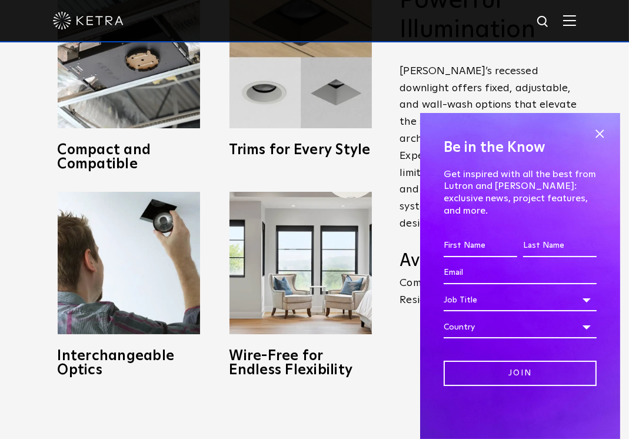
scroll to position [765, 0]
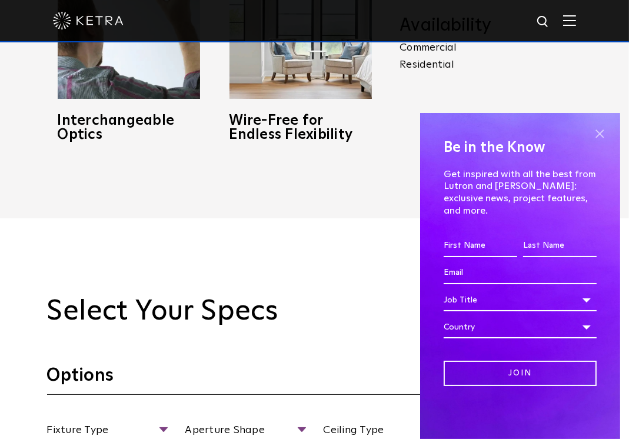
click at [598, 142] on span at bounding box center [600, 134] width 18 height 18
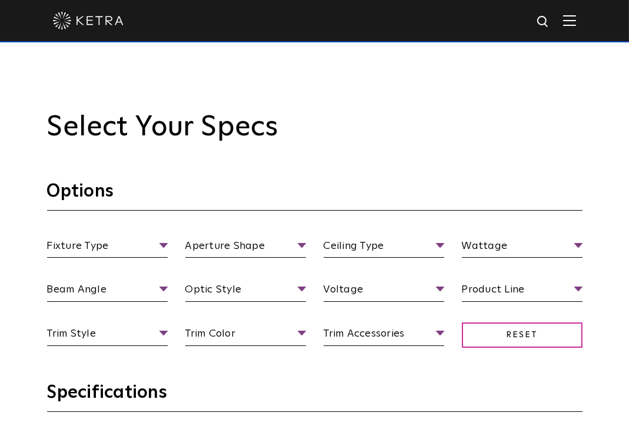
scroll to position [1001, 0]
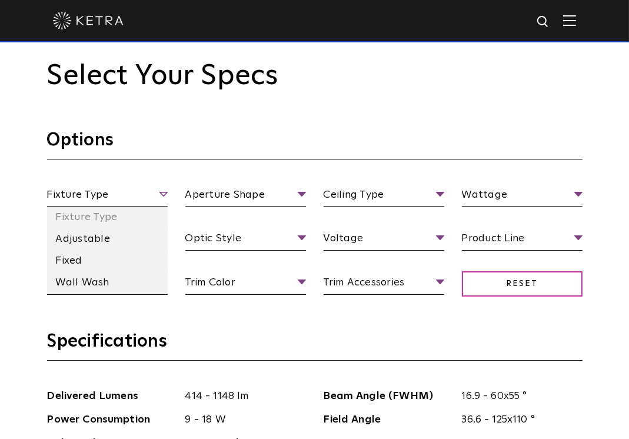
click at [138, 191] on span "Fixture Type" at bounding box center [107, 197] width 121 height 21
click at [77, 242] on li "Adjustable" at bounding box center [107, 239] width 121 height 22
click at [135, 238] on li "Adjustable" at bounding box center [107, 239] width 121 height 22
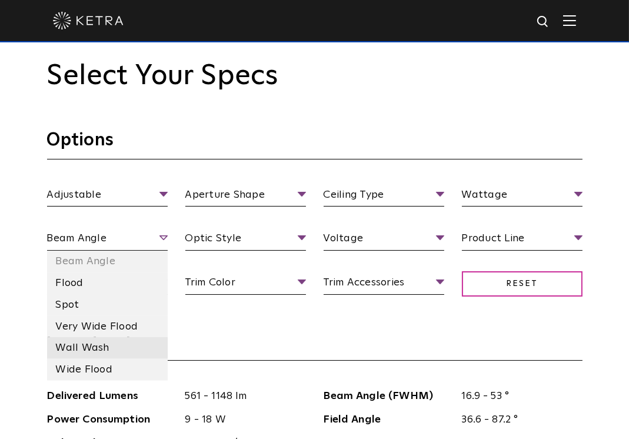
click at [87, 356] on li "Wall Wash" at bounding box center [107, 348] width 121 height 22
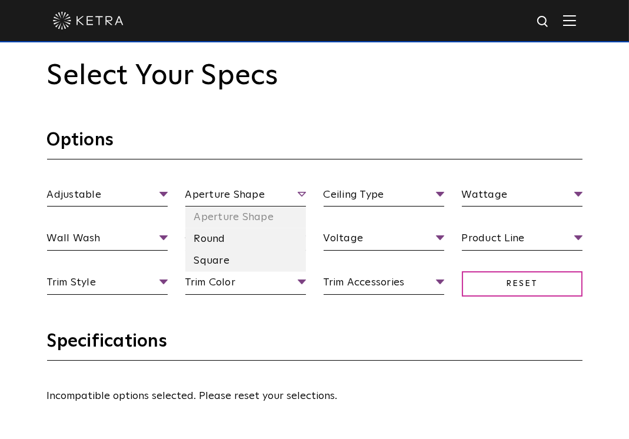
click at [244, 196] on span "Aperture Shape" at bounding box center [245, 197] width 121 height 21
click at [217, 242] on li "Round" at bounding box center [245, 239] width 121 height 22
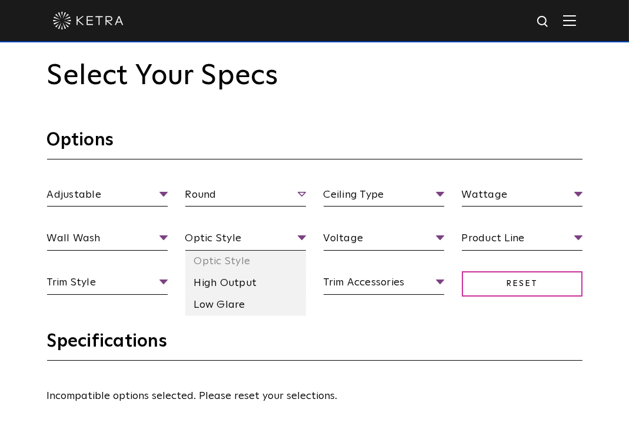
click at [217, 242] on span "Optic Style" at bounding box center [245, 240] width 121 height 21
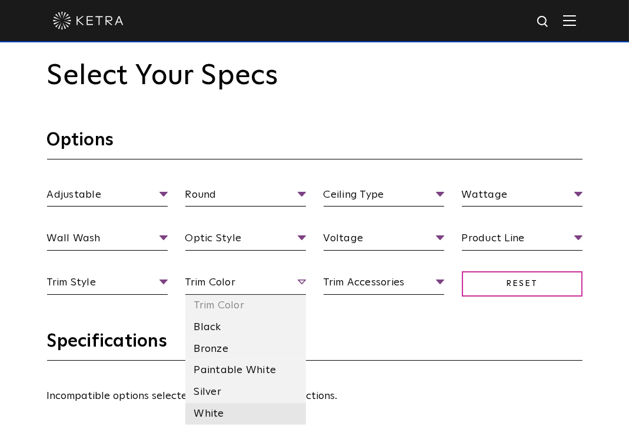
click at [219, 409] on li "White" at bounding box center [245, 414] width 121 height 22
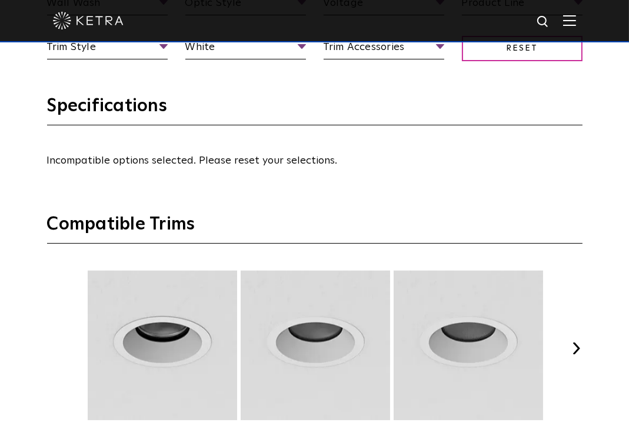
scroll to position [1118, 0]
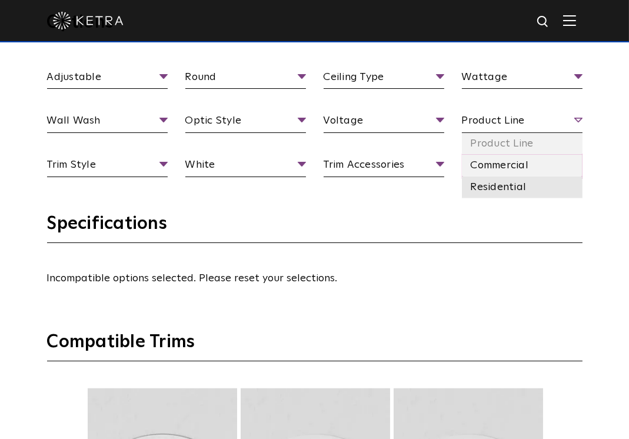
click at [519, 185] on li "Residential" at bounding box center [522, 188] width 121 height 22
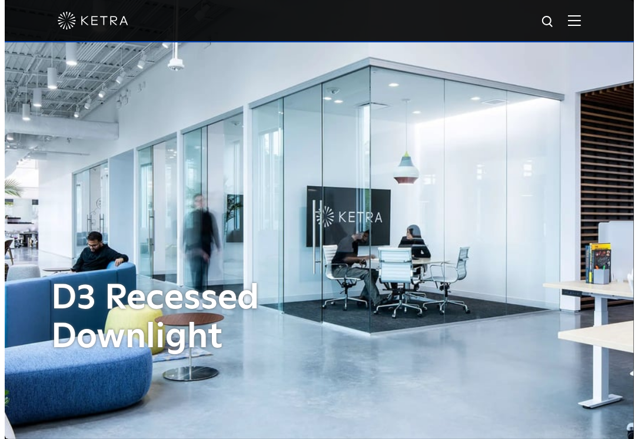
scroll to position [294, 0]
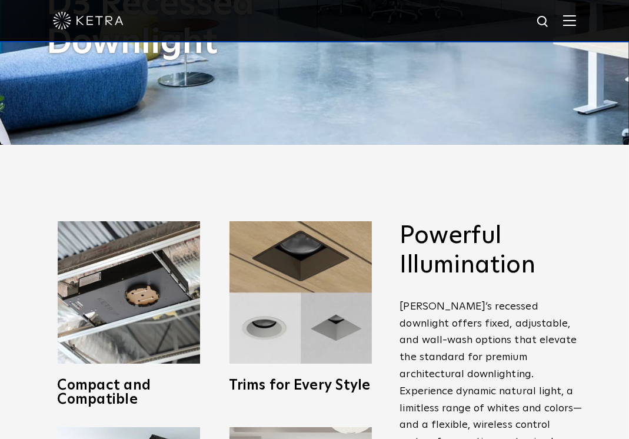
click at [575, 17] on img at bounding box center [569, 20] width 13 height 11
